Goal: Task Accomplishment & Management: Complete application form

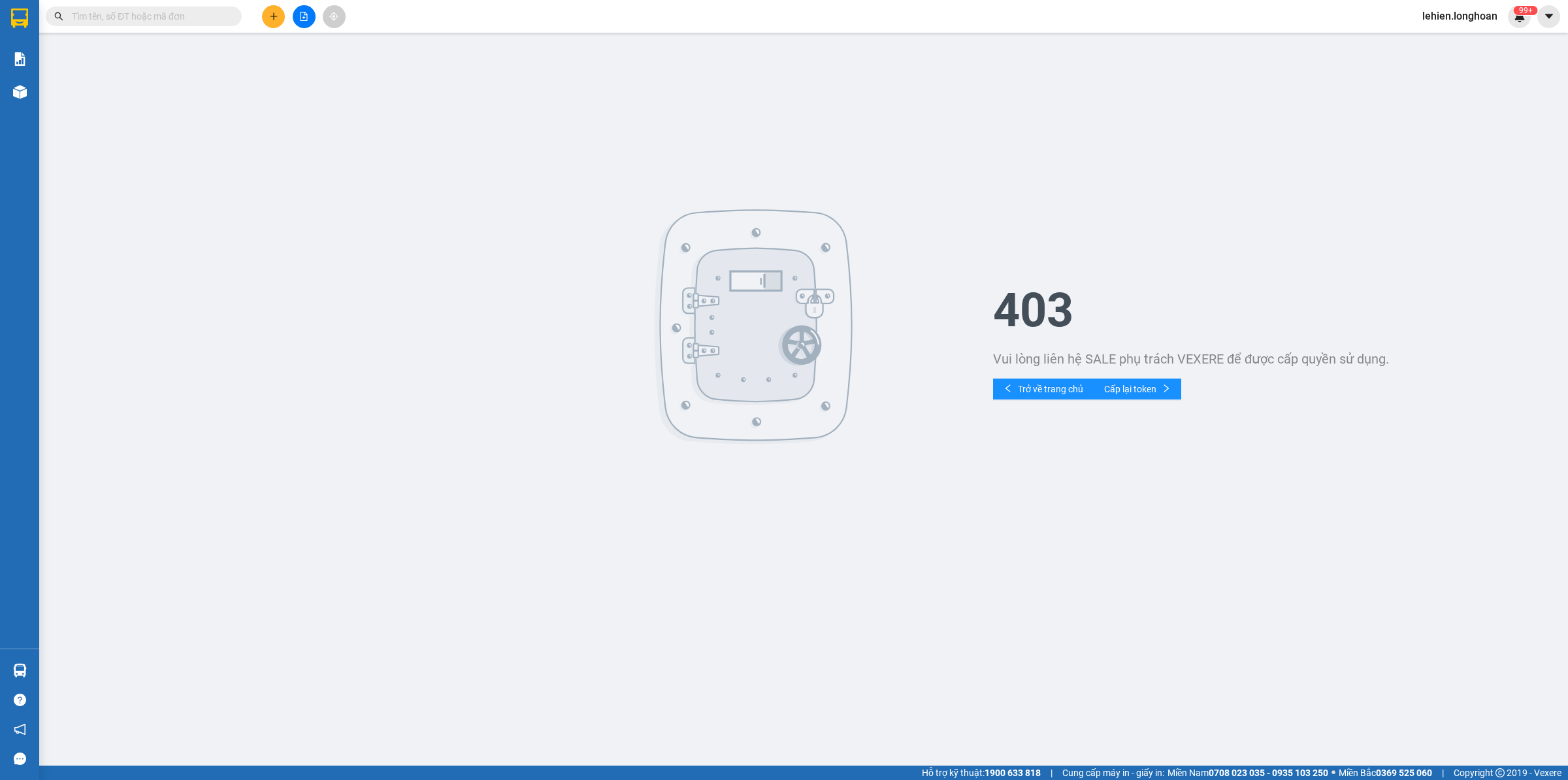
click at [222, 21] on input "text" at bounding box center [149, 16] width 154 height 14
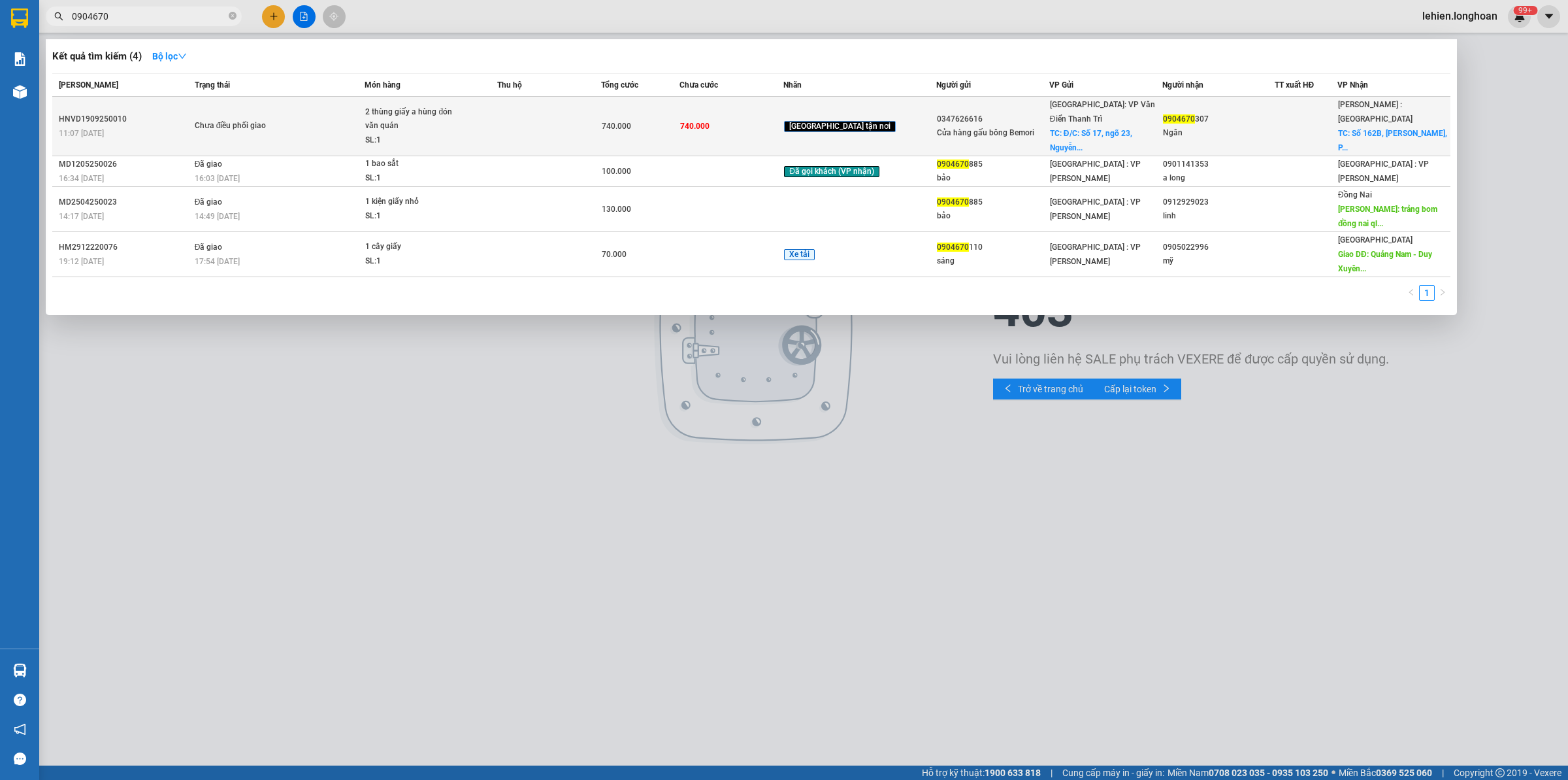
type input "0904670"
click at [344, 105] on td "Chưa điều phối giao" at bounding box center [278, 126] width 174 height 59
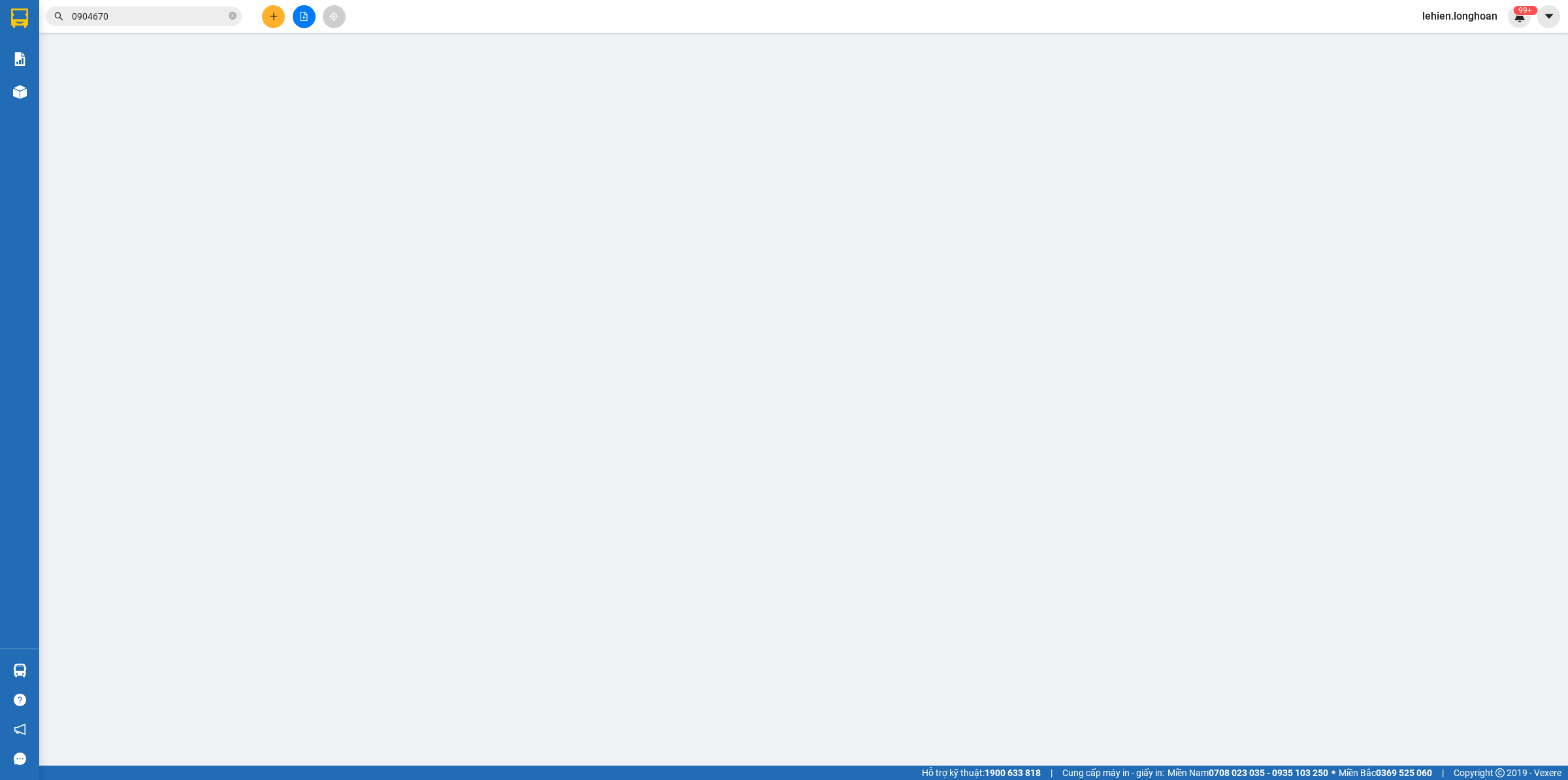
type input "0347626616"
type input "Cửa hàng gấu bông Bemori"
checkbox input "true"
type input "Đ/C: [STREET_ADDRESS][PERSON_NAME][PERSON_NAME]"
type input "0904670307"
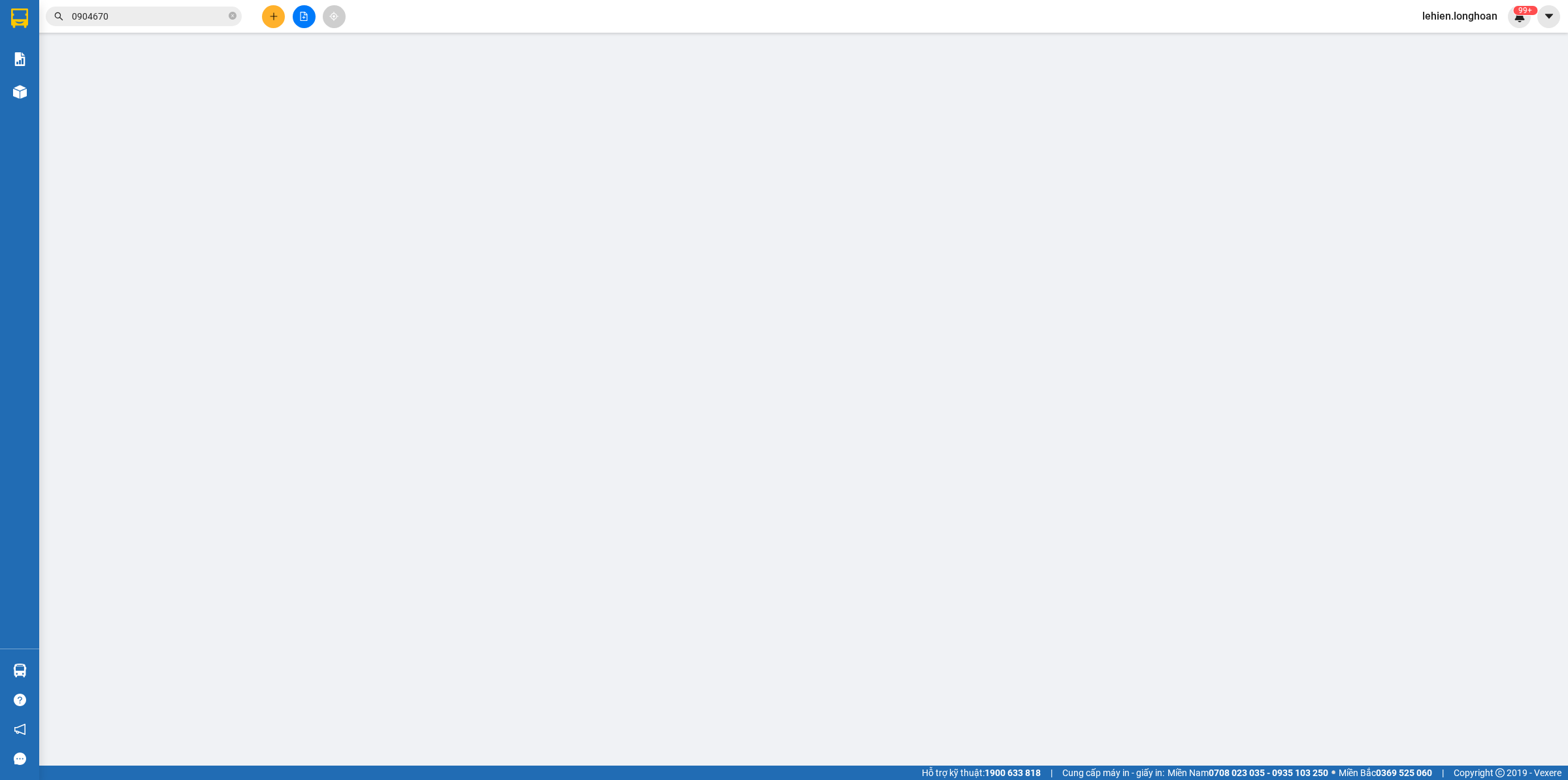
type input "Ngân"
checkbox input "true"
type input "Số 162B, [PERSON_NAME], P.25. Q. [GEOGRAPHIC_DATA]"
type input "0"
type input "740.000"
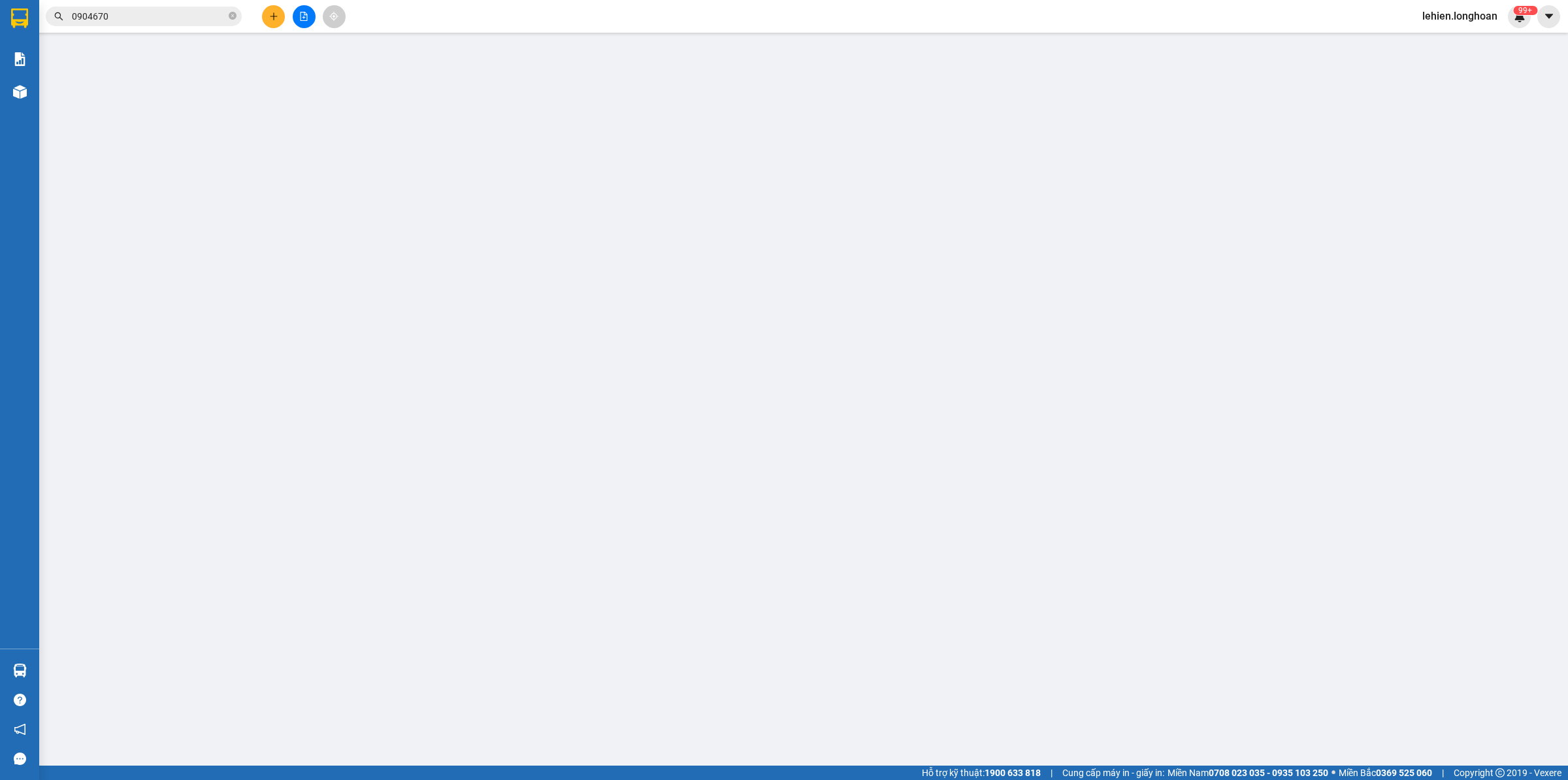
type input "740.000"
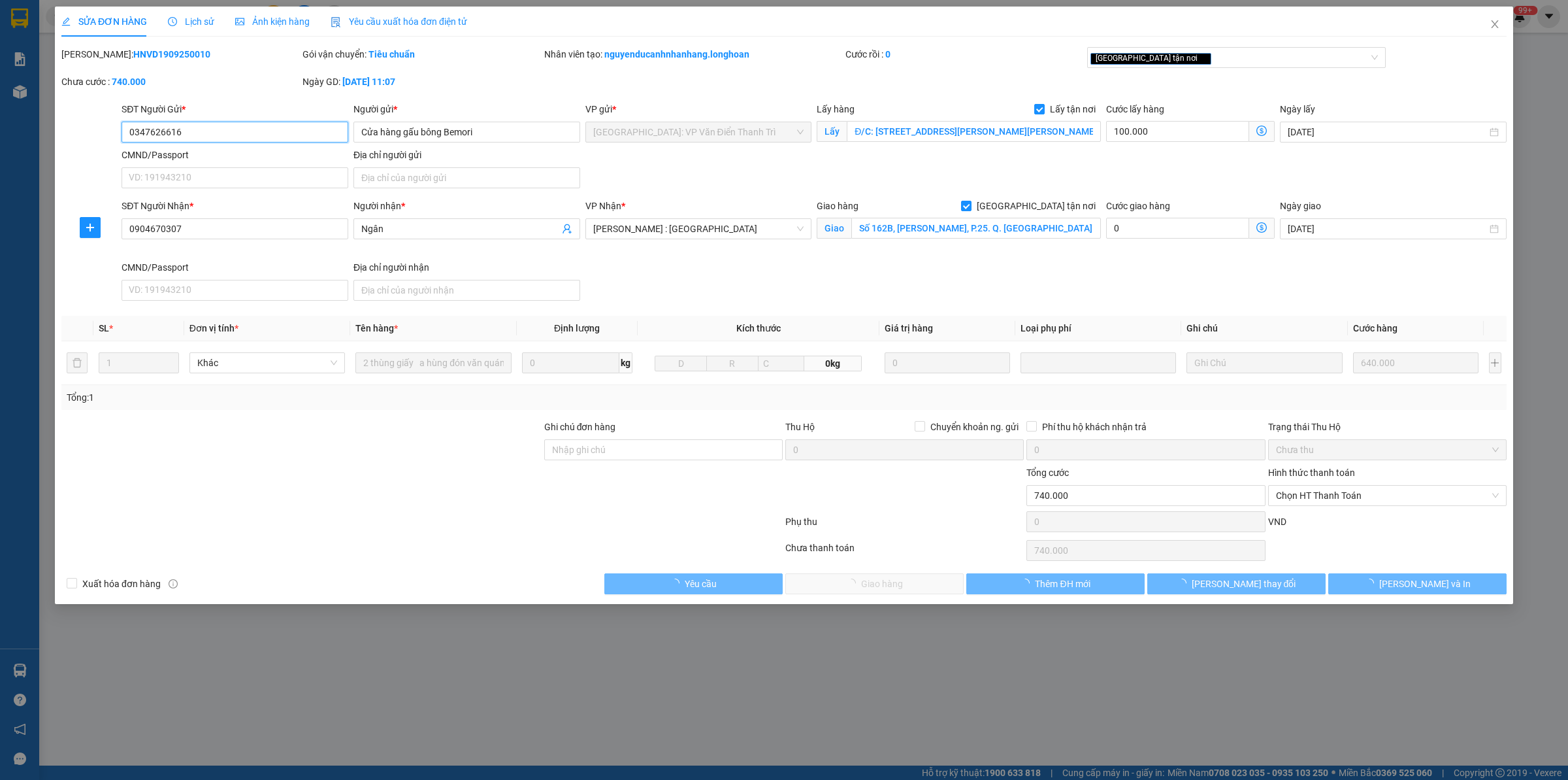
click at [163, 14] on div "SỬA ĐƠN HÀNG Lịch sử Ảnh kiện hàng Yêu cầu xuất hóa đơn điện tử Total Paid Fee …" at bounding box center [784, 390] width 1568 height 780
click at [163, 14] on div "SỬA ĐƠN HÀNG Lịch sử Ảnh kiện hàng Yêu cầu xuất hóa đơn điện tử" at bounding box center [264, 22] width 406 height 30
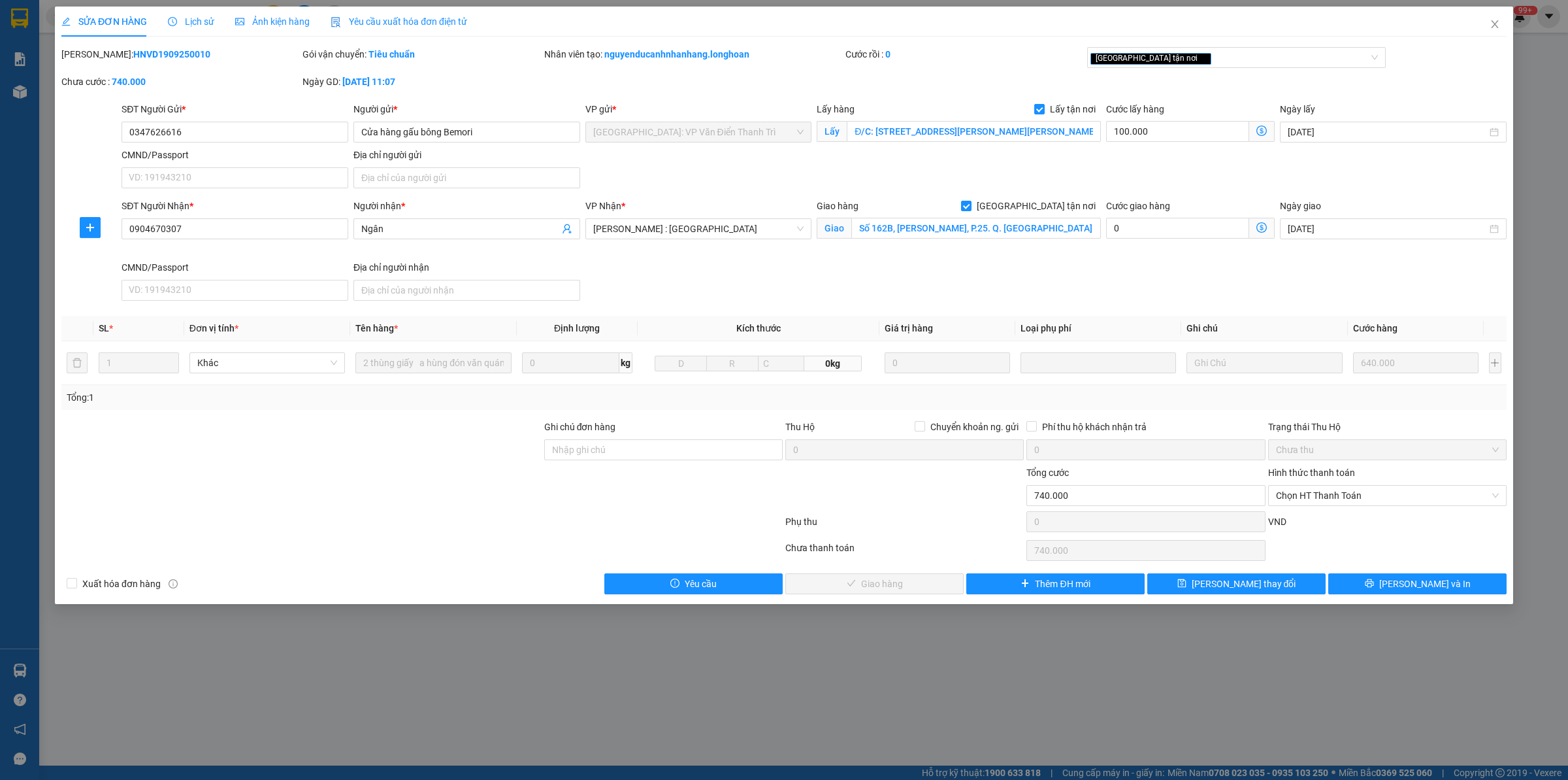
click at [206, 23] on span "Lịch sử" at bounding box center [191, 21] width 46 height 10
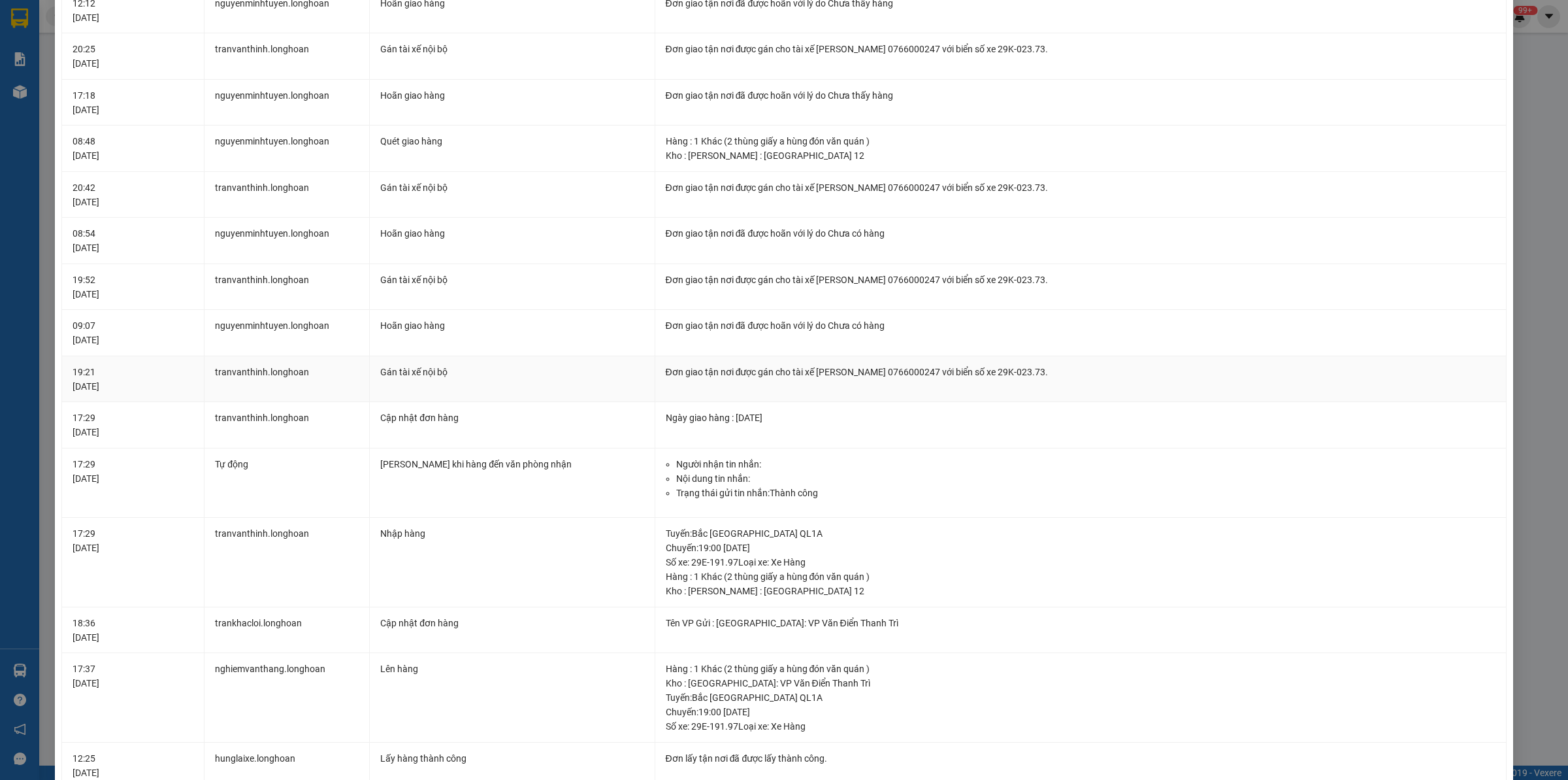
scroll to position [572, 0]
